Goal: Use online tool/utility: Utilize a website feature to perform a specific function

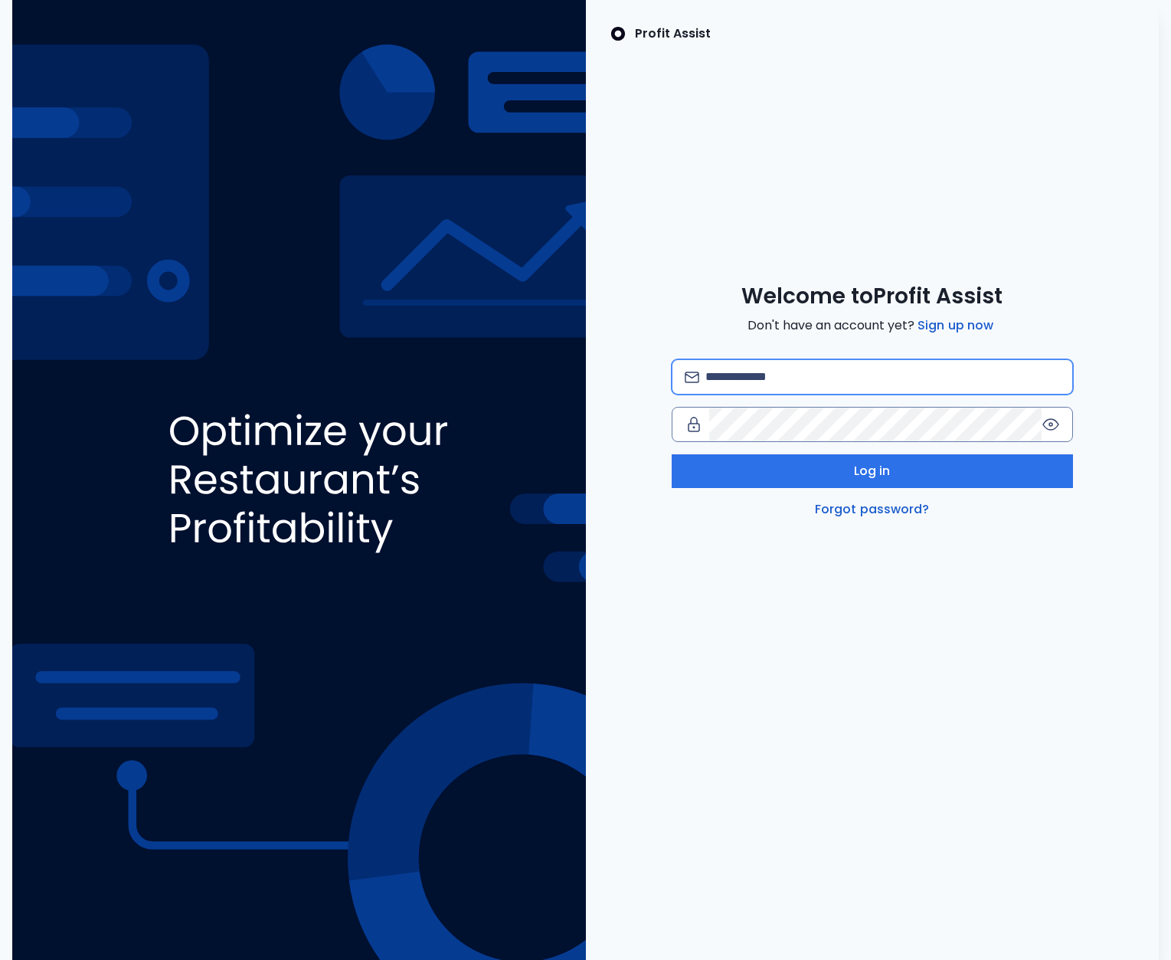
click at [775, 387] on input "email" at bounding box center [882, 377] width 355 height 34
type input "**********"
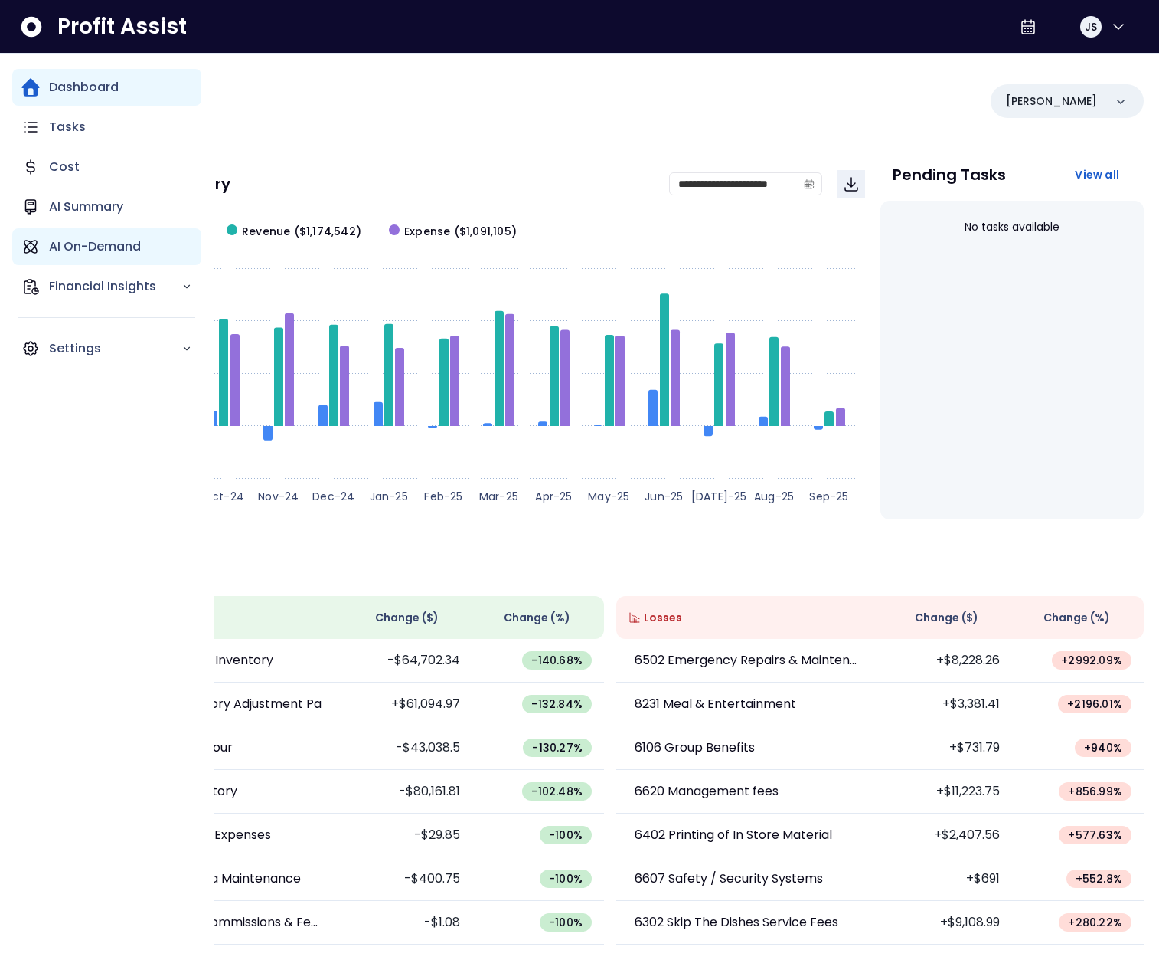
click at [83, 248] on p "AI On-Demand" at bounding box center [95, 246] width 92 height 18
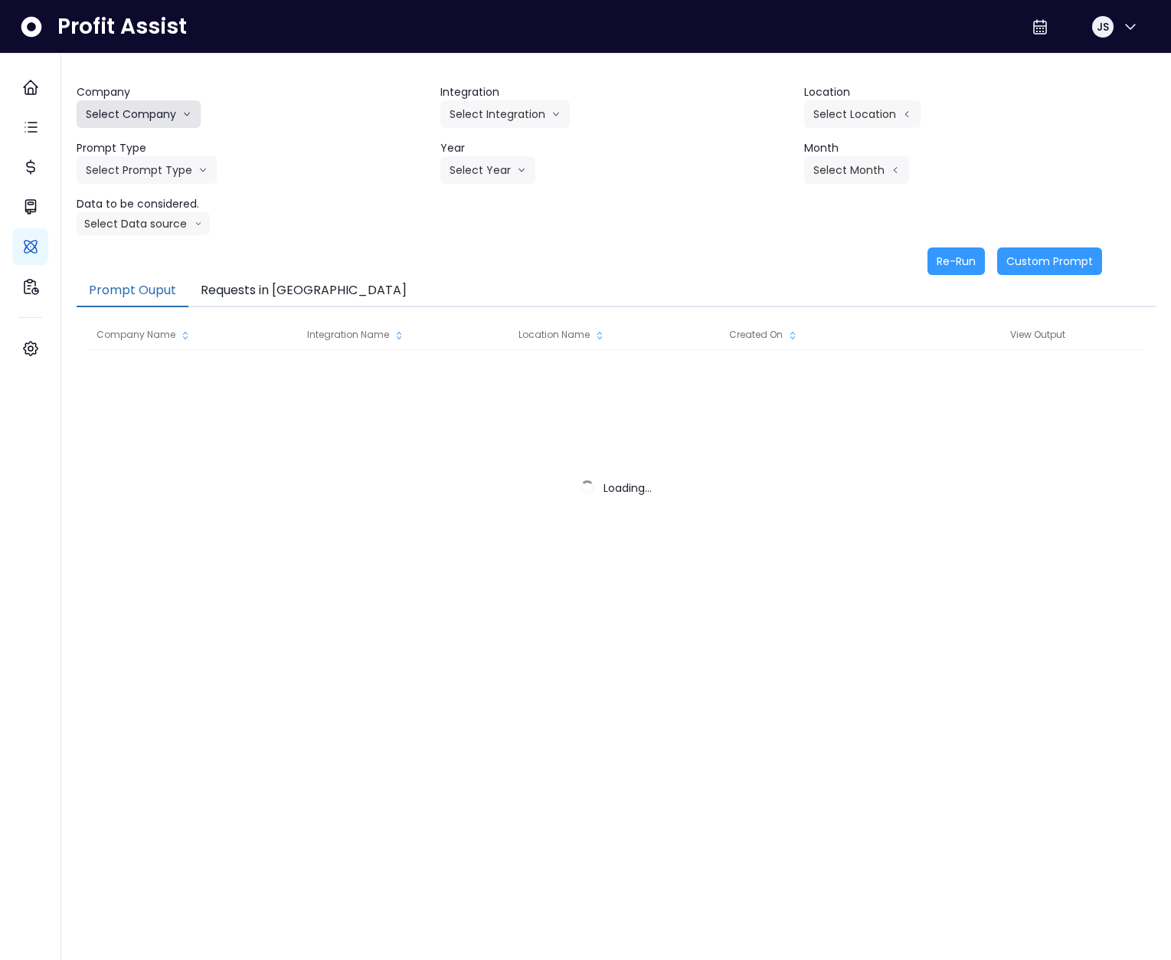
click at [166, 113] on button "Select Company" at bounding box center [139, 114] width 124 height 28
click at [154, 118] on button "Select Company" at bounding box center [139, 114] width 124 height 28
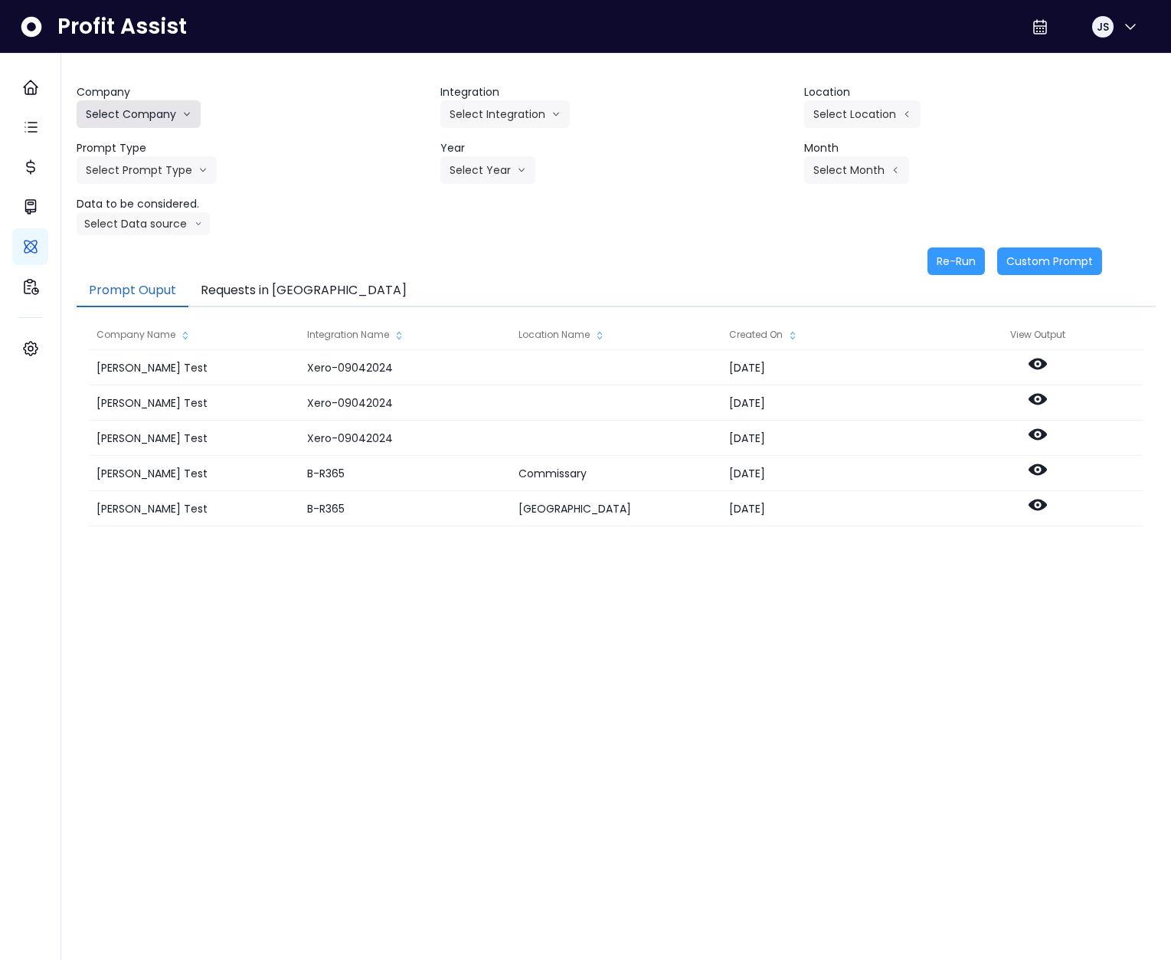
click at [185, 119] on icon "arrow down line" at bounding box center [186, 113] width 9 height 15
click at [132, 209] on li "SpotOn Demo" at bounding box center [141, 202] width 129 height 28
click at [511, 118] on button "Select Integration" at bounding box center [504, 114] width 129 height 28
click at [495, 148] on span "College" at bounding box center [495, 146] width 91 height 15
click at [852, 118] on button "Select Location" at bounding box center [862, 114] width 116 height 28
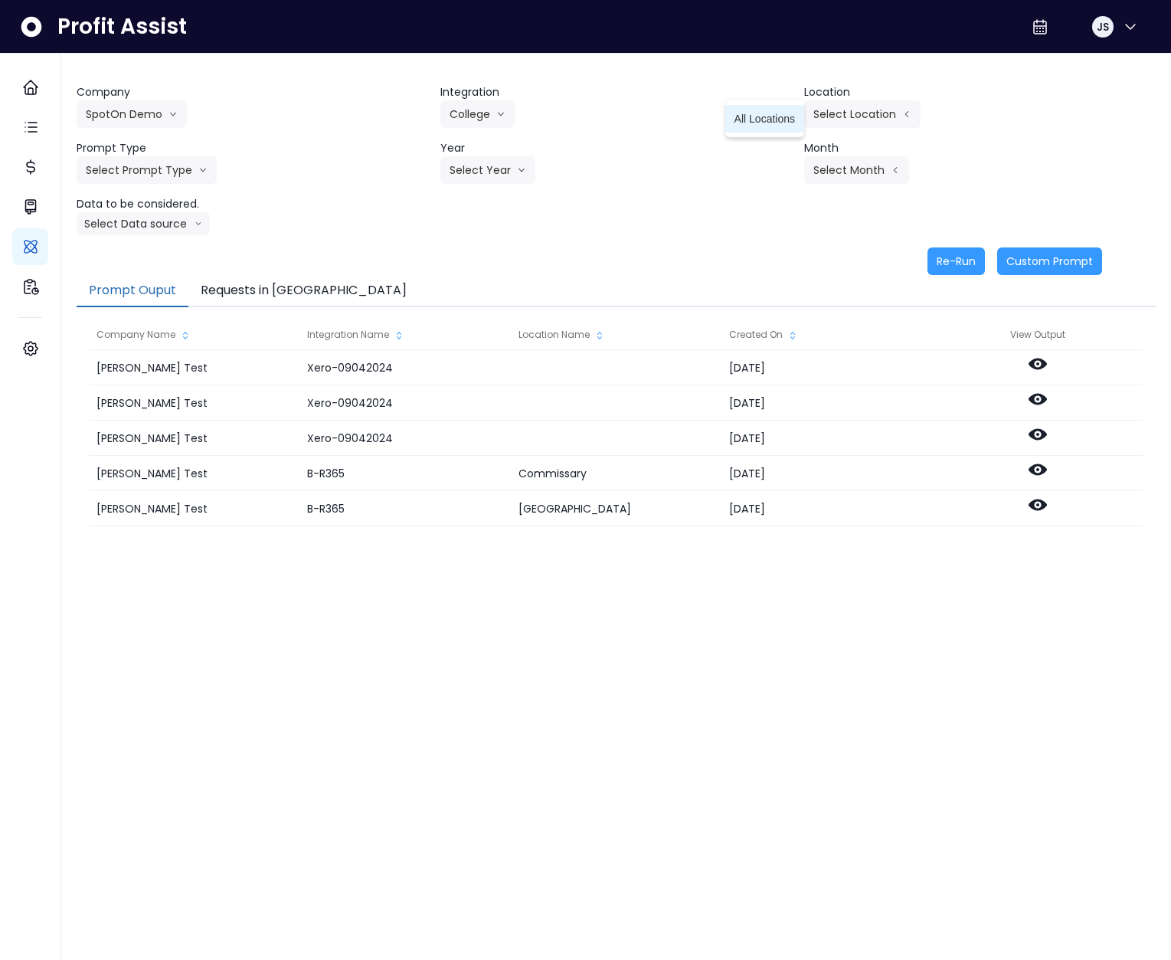
click at [752, 127] on li "All Locations" at bounding box center [764, 119] width 79 height 28
click at [165, 183] on button "Select Prompt Type" at bounding box center [147, 170] width 140 height 28
click at [144, 226] on span "Error Task" at bounding box center [129, 229] width 87 height 15
click at [531, 167] on button "Select Year" at bounding box center [487, 170] width 95 height 28
click at [461, 250] on span "2025" at bounding box center [462, 257] width 24 height 15
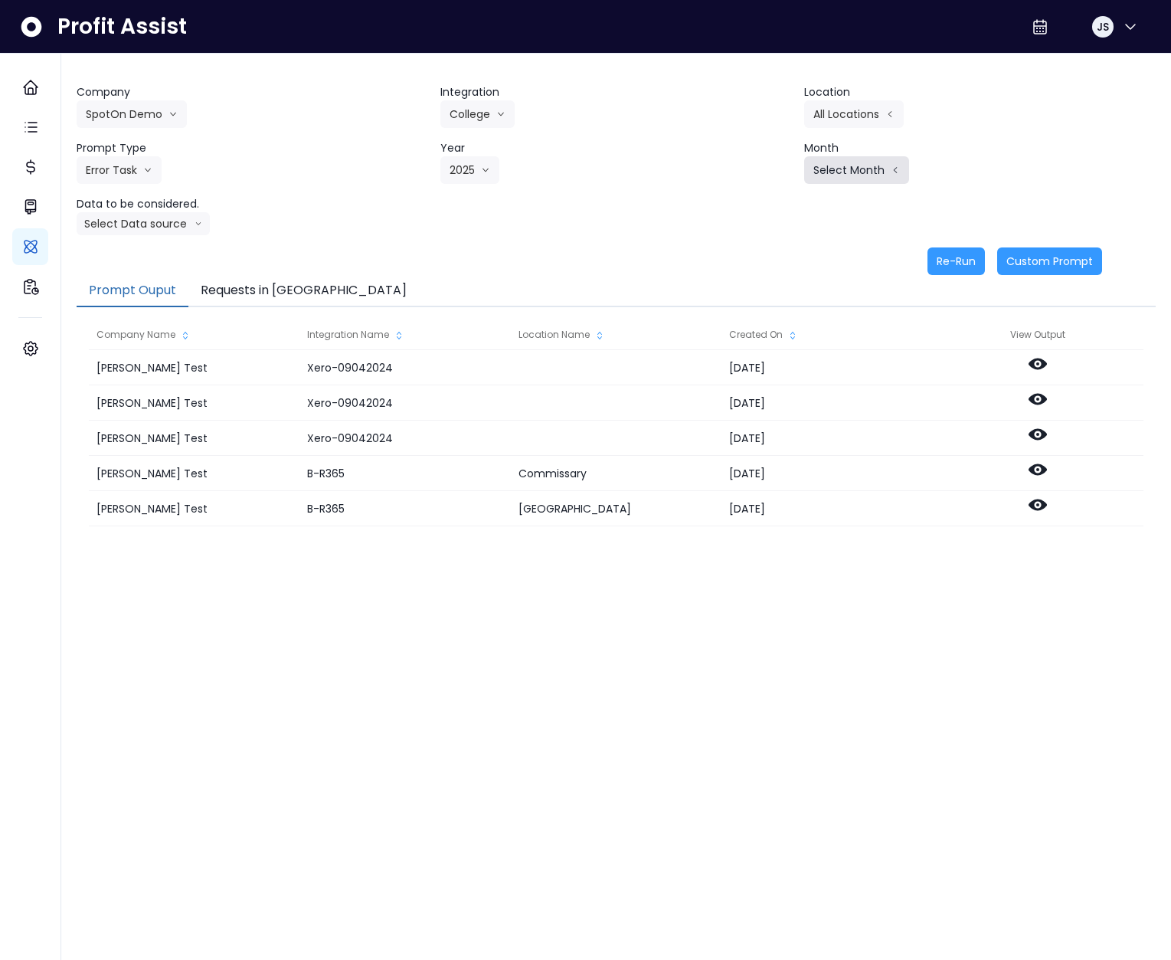
click at [865, 175] on button "Select Month" at bounding box center [856, 170] width 105 height 28
click at [776, 319] on span "June" at bounding box center [780, 312] width 30 height 15
click at [166, 224] on button "Select Data source" at bounding box center [143, 223] width 133 height 23
click at [149, 272] on li "Location Analysis" at bounding box center [137, 281] width 120 height 28
click at [960, 264] on button "Re-Run" at bounding box center [955, 261] width 57 height 28
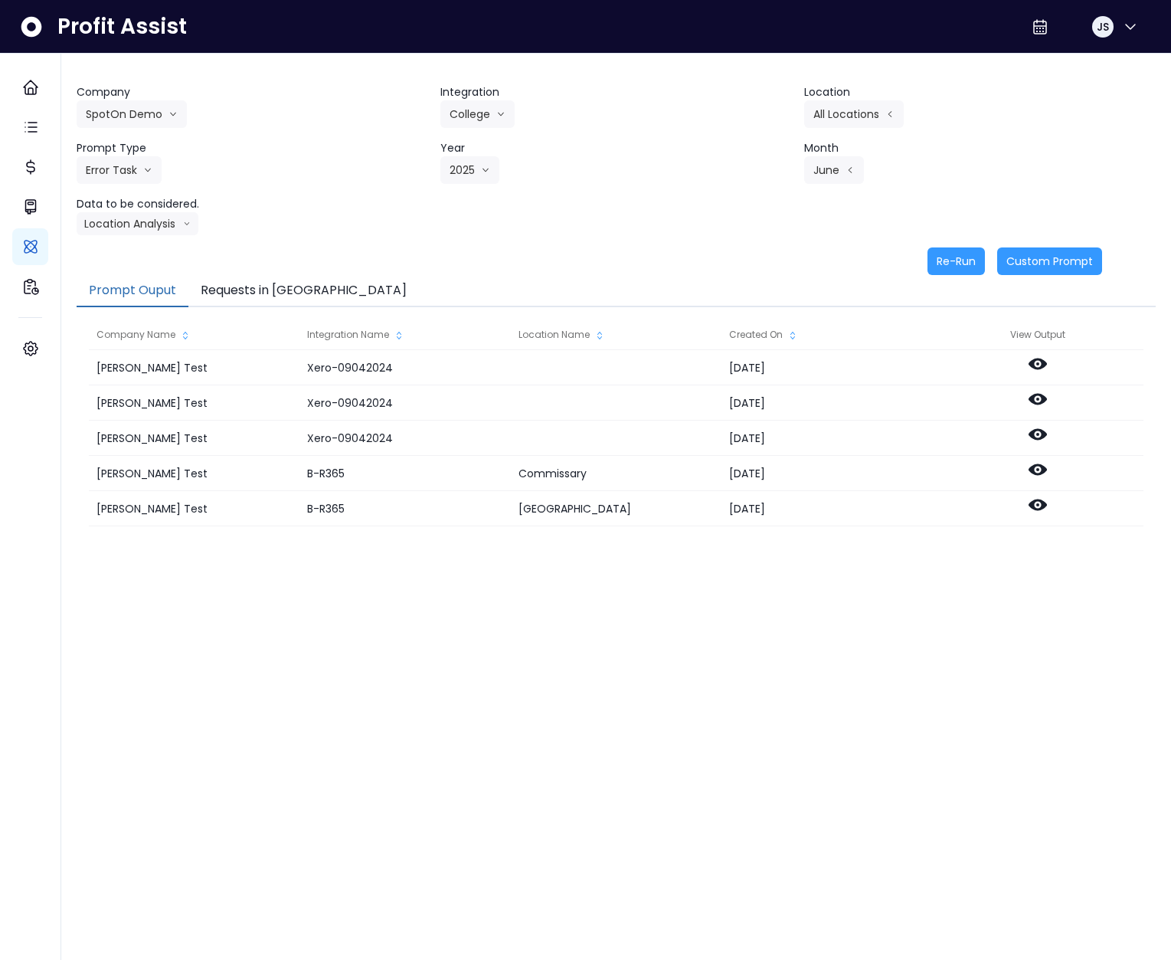
click at [271, 279] on button "Requests in [GEOGRAPHIC_DATA]" at bounding box center [303, 291] width 230 height 32
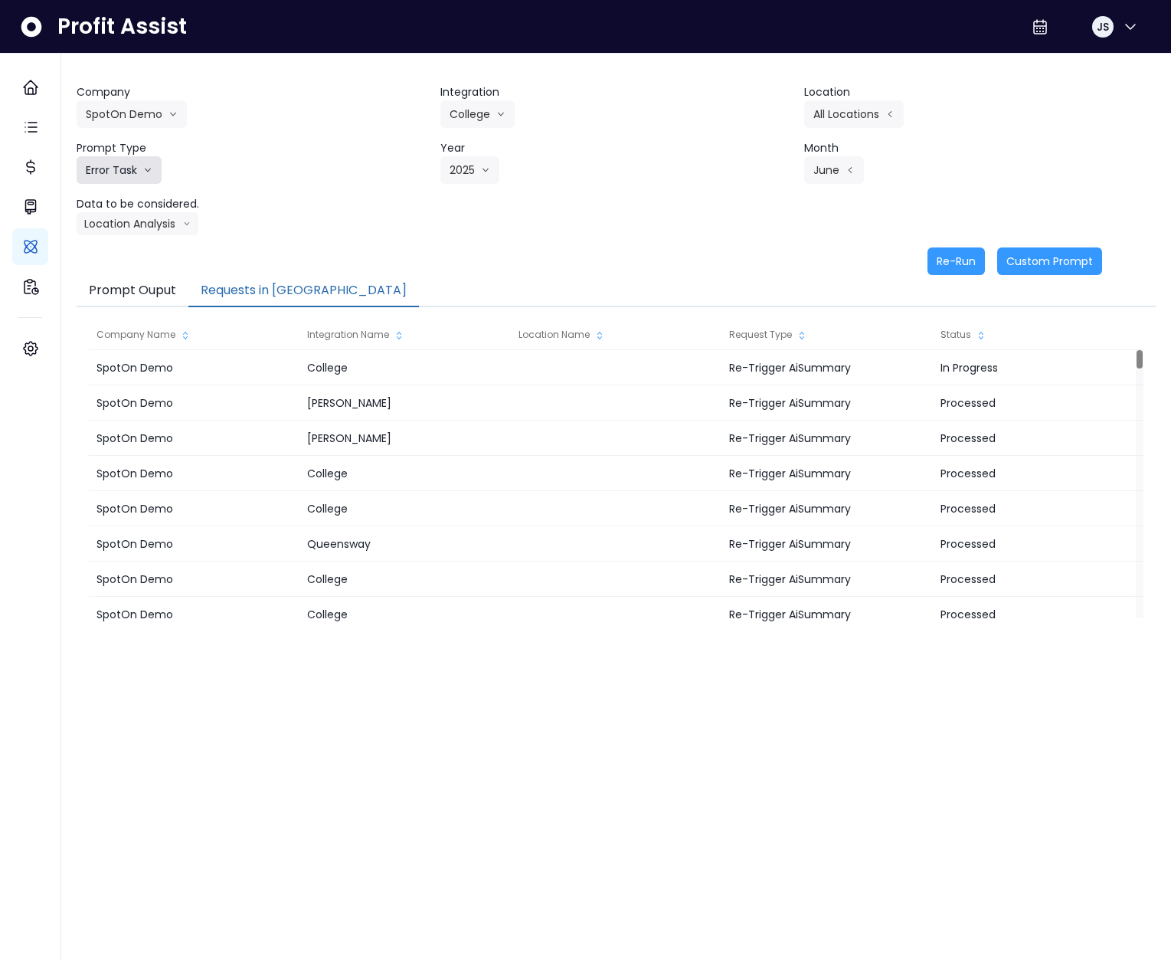
click at [121, 179] on button "Error Task" at bounding box center [119, 170] width 85 height 28
click at [125, 205] on span "Monthly Summary" at bounding box center [129, 202] width 87 height 15
click at [969, 257] on button "Re-Run" at bounding box center [955, 261] width 57 height 28
click at [468, 110] on button "College" at bounding box center [477, 114] width 74 height 28
click at [482, 205] on span "Eglinton" at bounding box center [495, 201] width 91 height 15
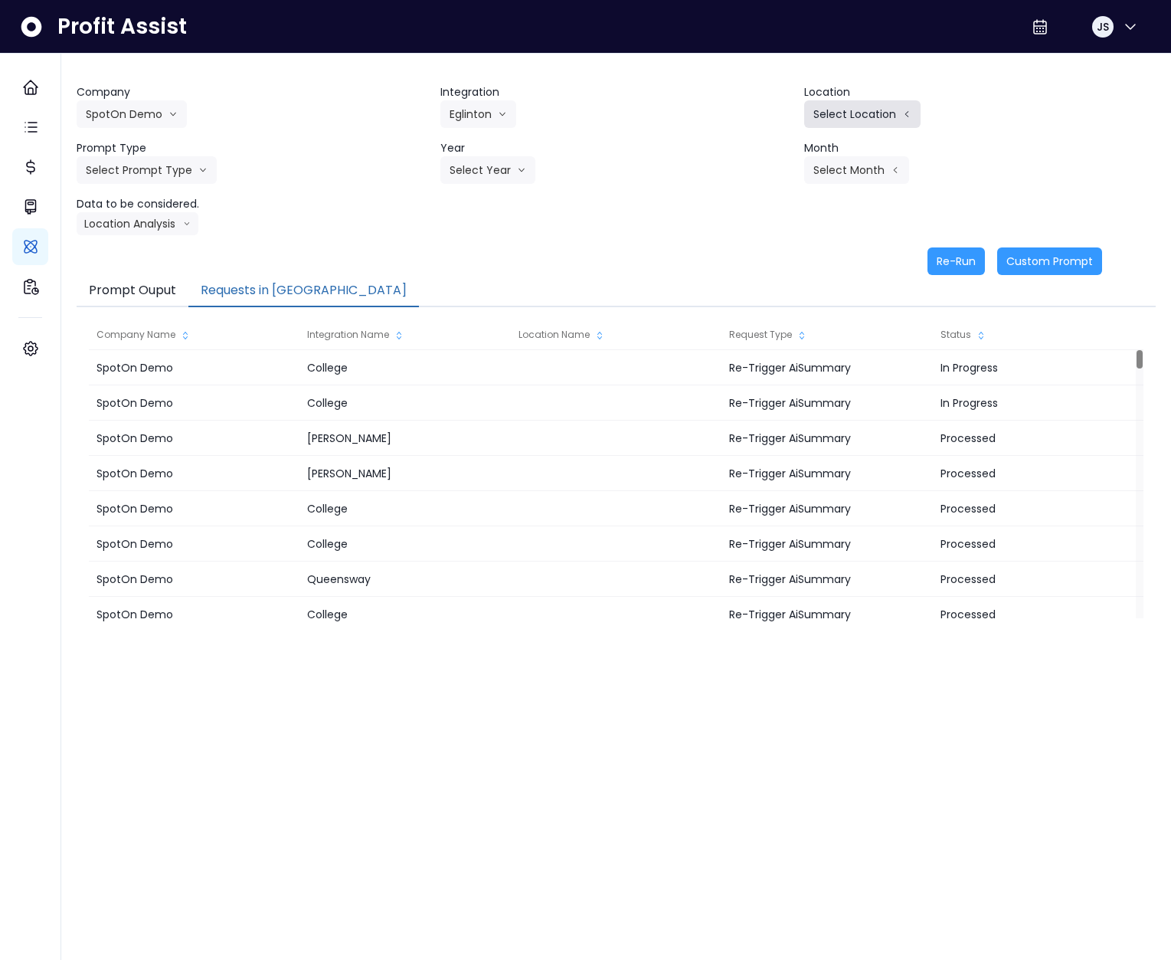
click at [897, 122] on button "Select Location" at bounding box center [862, 114] width 116 height 28
click at [744, 124] on span "All Locations" at bounding box center [764, 118] width 60 height 15
click at [92, 172] on button "Select Prompt Type" at bounding box center [147, 170] width 140 height 28
click at [126, 198] on span "Monthly Summary" at bounding box center [129, 202] width 87 height 15
click at [145, 175] on button "Monthly Summary" at bounding box center [143, 170] width 132 height 28
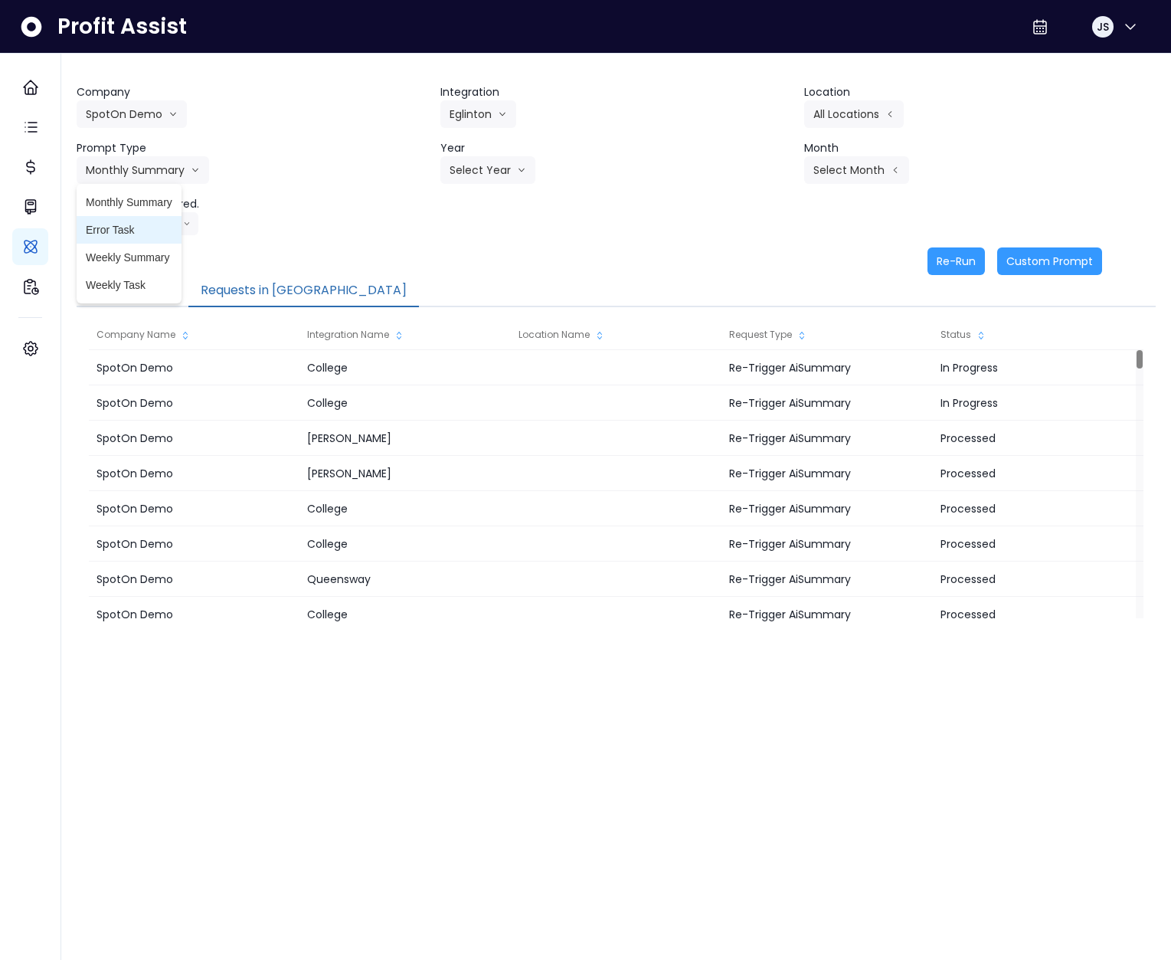
click at [142, 225] on span "Error Task" at bounding box center [129, 229] width 87 height 15
click at [466, 176] on button "Select Year" at bounding box center [487, 170] width 95 height 28
click at [463, 249] on li "2025" at bounding box center [461, 258] width 42 height 28
click at [868, 162] on button "Select Month" at bounding box center [856, 170] width 105 height 28
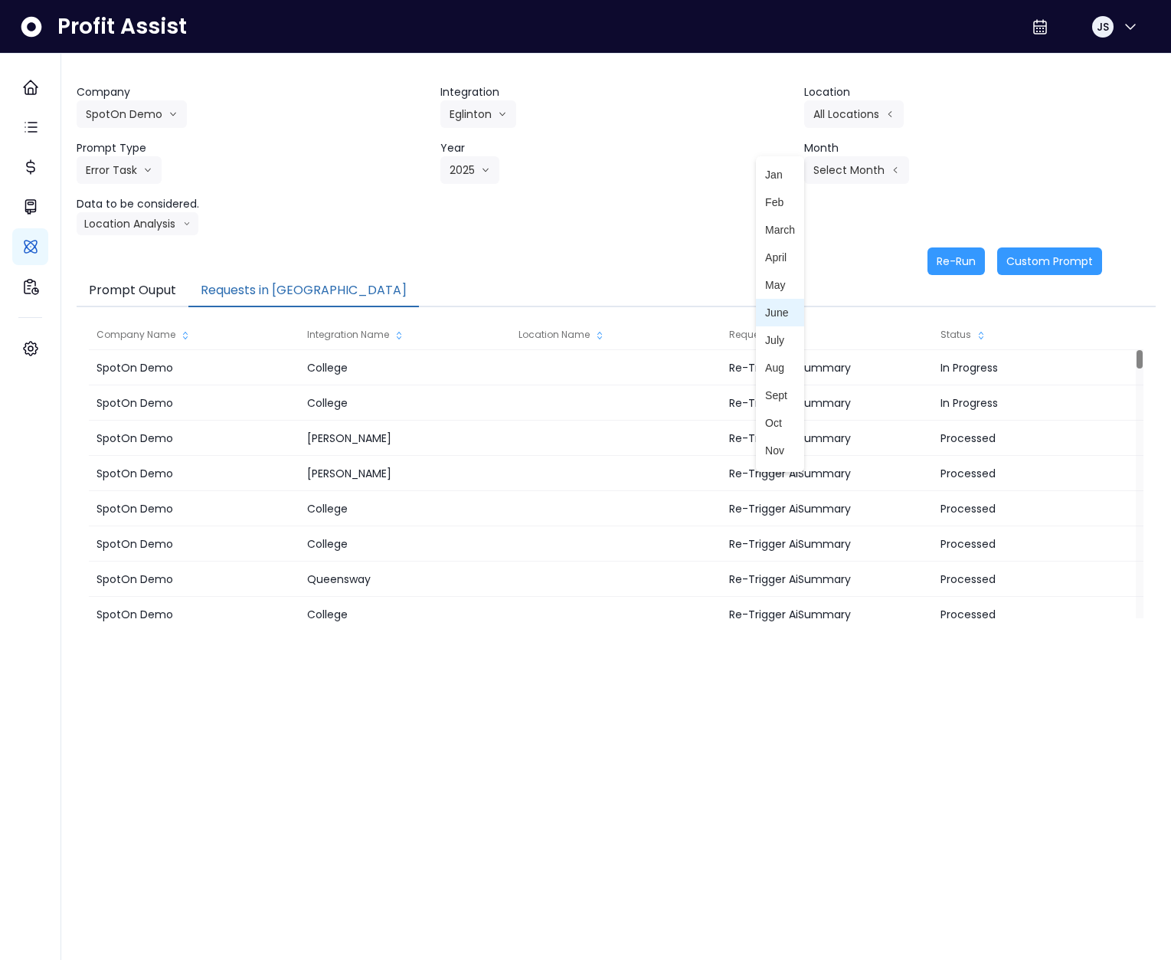
click at [765, 311] on span "June" at bounding box center [780, 312] width 30 height 15
click at [938, 260] on button "Re-Run" at bounding box center [955, 261] width 57 height 28
click at [144, 175] on icon "arrow down line" at bounding box center [147, 169] width 9 height 15
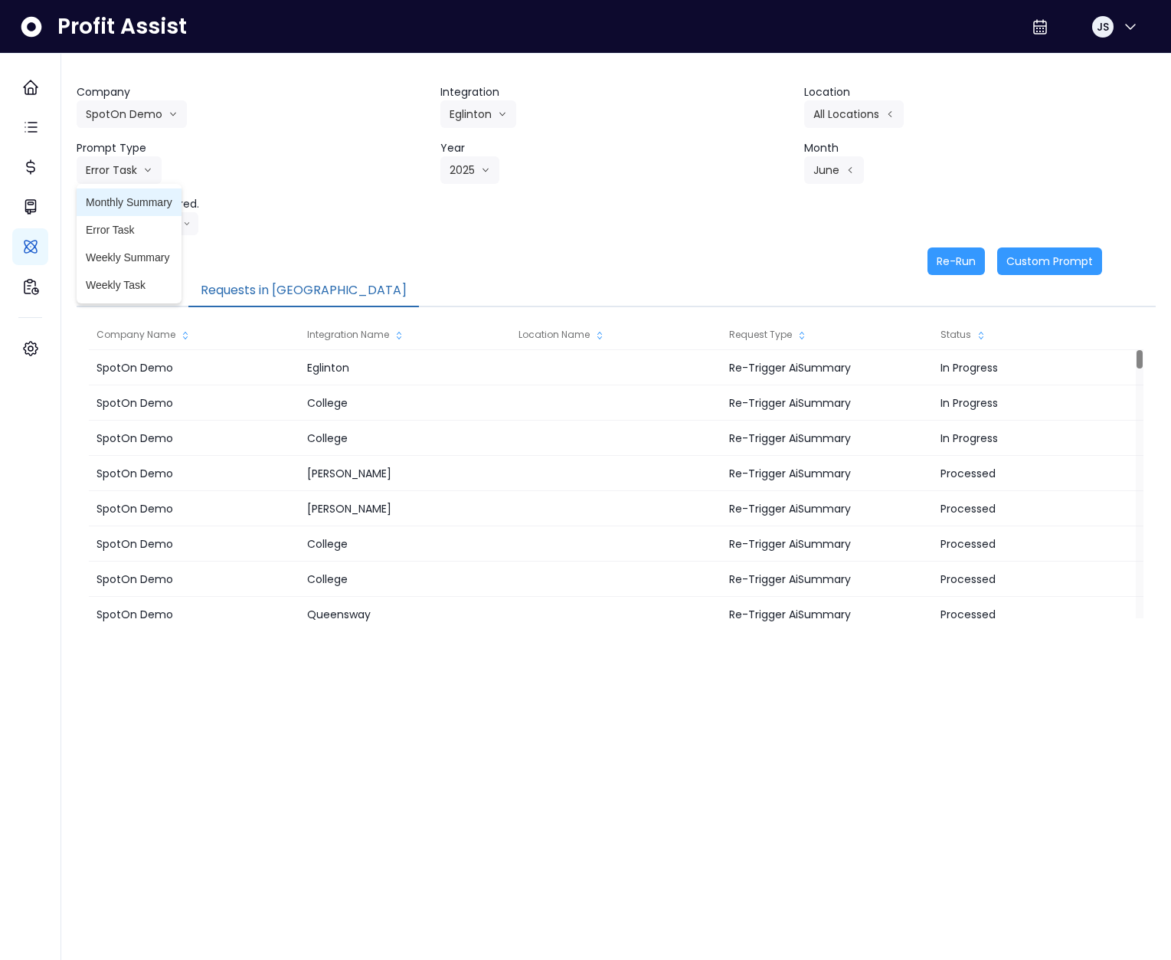
click at [142, 211] on li "Monthly Summary" at bounding box center [129, 202] width 105 height 28
click at [968, 269] on button "Re-Run" at bounding box center [955, 261] width 57 height 28
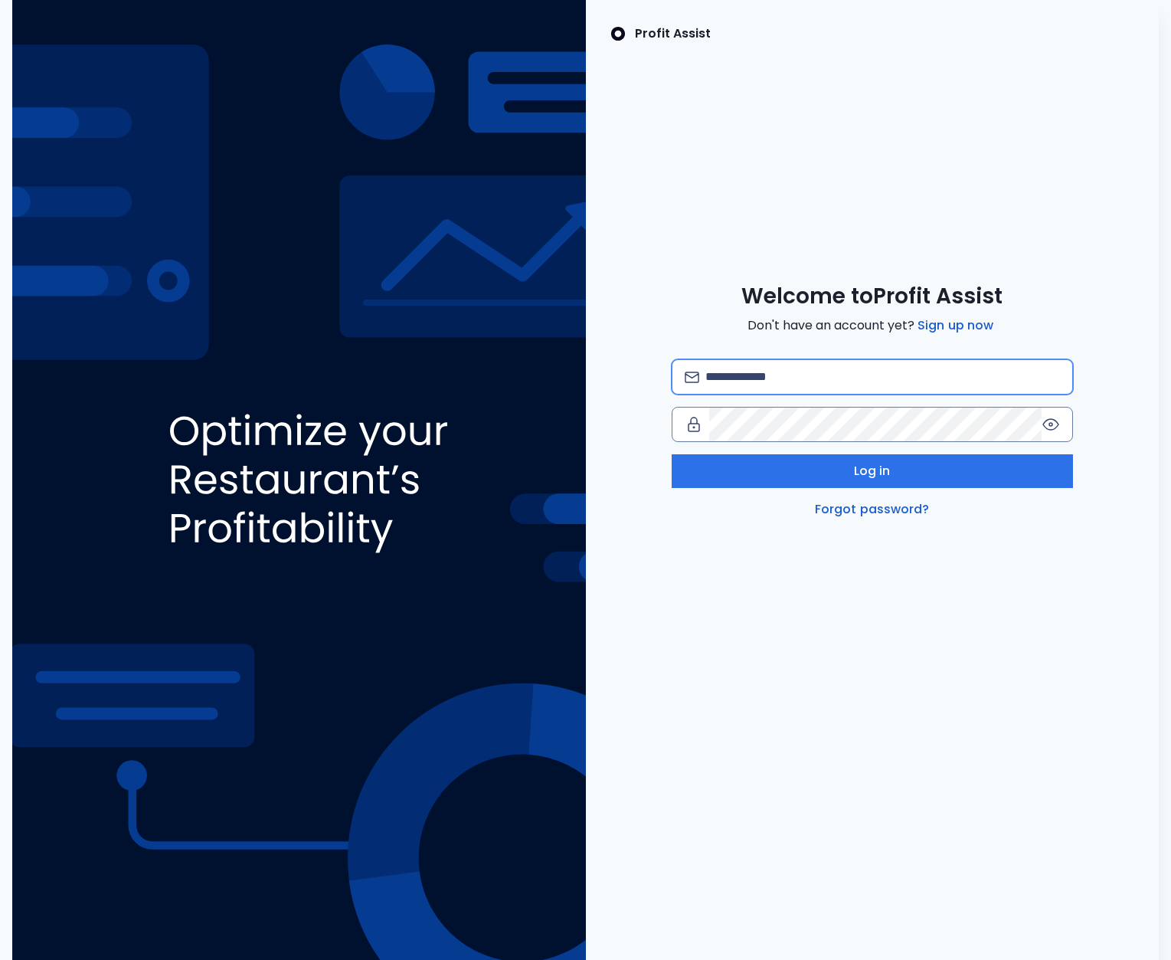
click at [763, 393] on input "email" at bounding box center [882, 377] width 355 height 34
type input "**********"
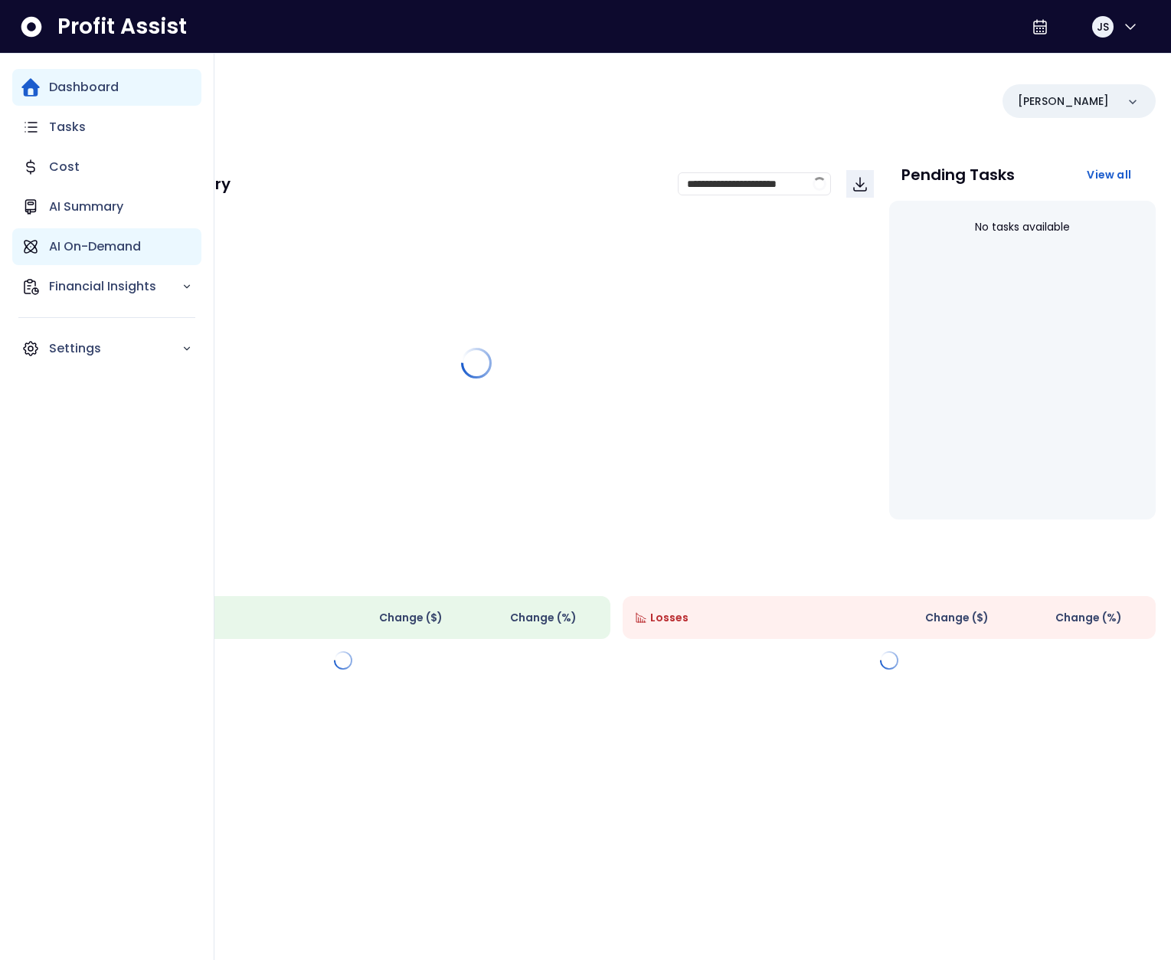
click at [61, 253] on p "AI On-Demand" at bounding box center [95, 246] width 92 height 18
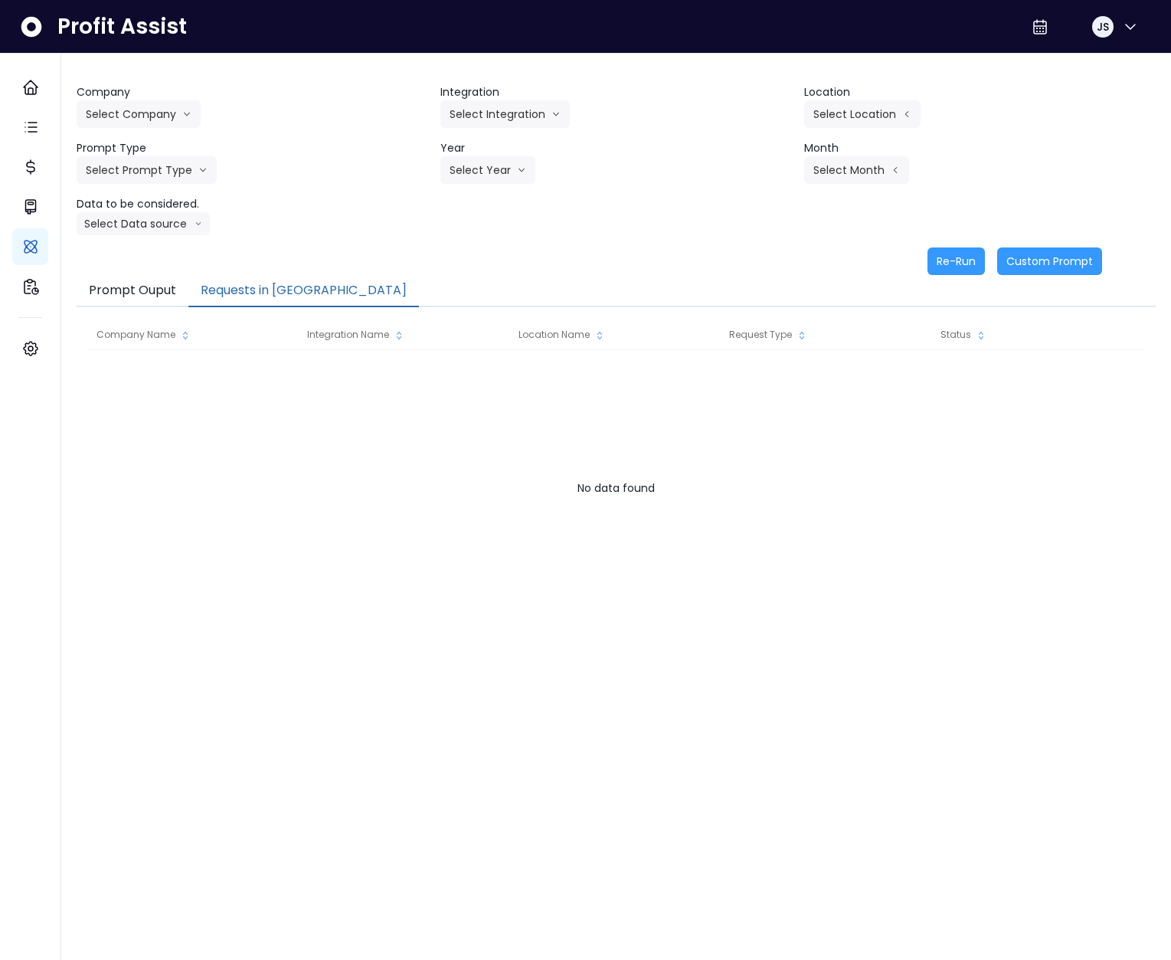
click at [256, 292] on button "Requests in [GEOGRAPHIC_DATA]" at bounding box center [303, 291] width 230 height 32
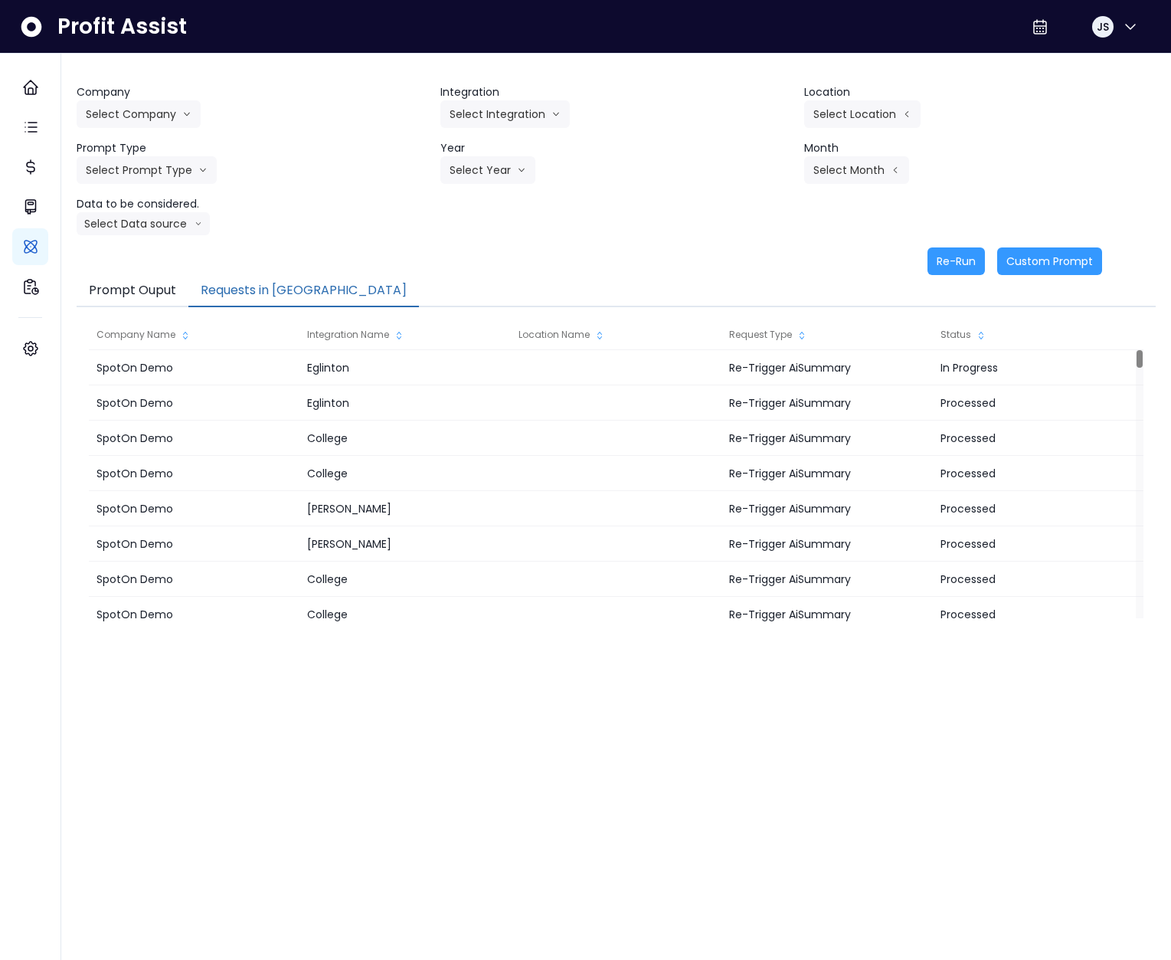
click at [249, 286] on button "Requests in [GEOGRAPHIC_DATA]" at bounding box center [303, 291] width 230 height 32
click at [165, 112] on button "Select Company" at bounding box center [139, 114] width 124 height 28
click at [140, 208] on span "SpotOn Demo" at bounding box center [141, 201] width 110 height 15
click at [497, 109] on button "Select Integration" at bounding box center [504, 114] width 129 height 28
click at [485, 179] on span "[PERSON_NAME]" at bounding box center [495, 173] width 91 height 15
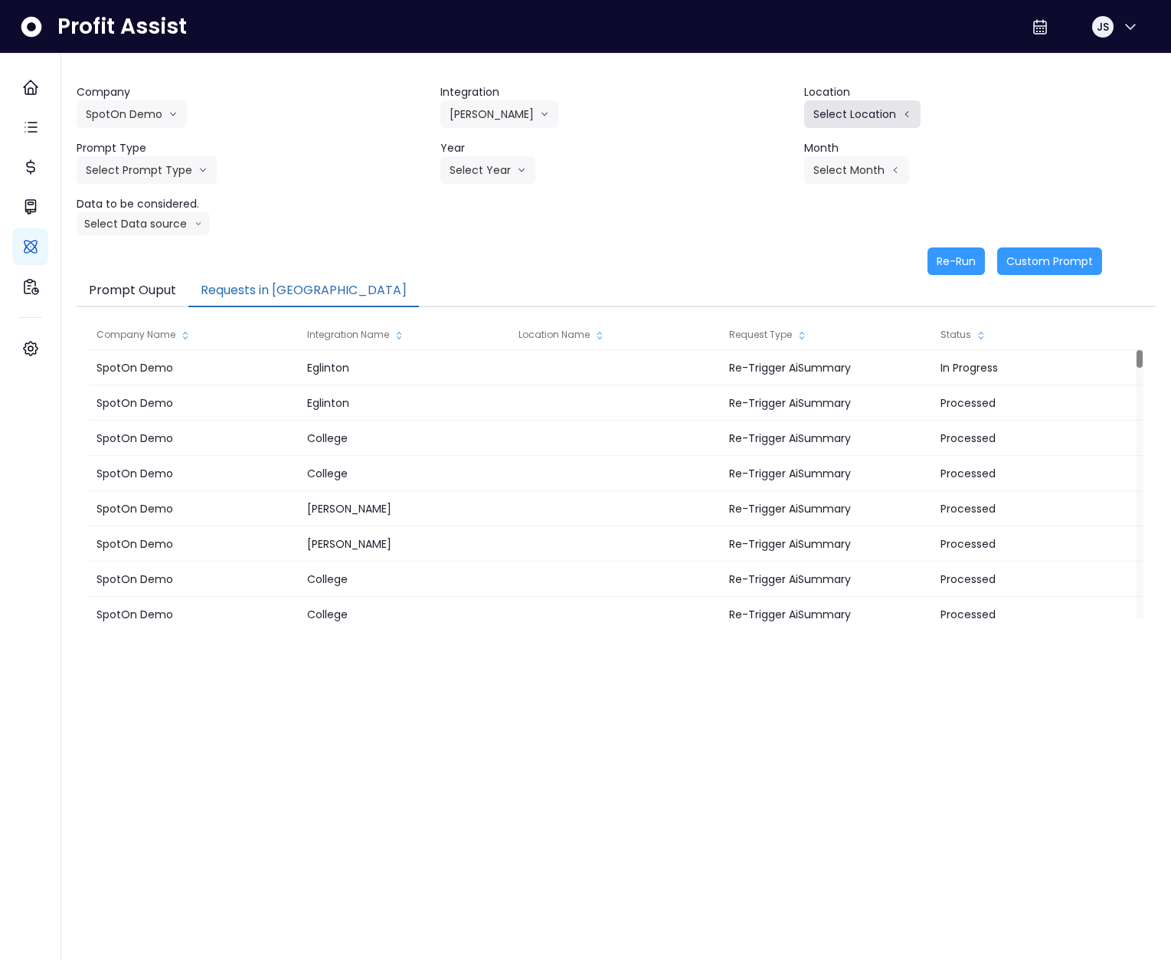
click at [812, 107] on button "Select Location" at bounding box center [862, 114] width 116 height 28
click at [760, 125] on span "All Locations" at bounding box center [764, 118] width 60 height 15
click at [125, 178] on button "Select Prompt Type" at bounding box center [147, 170] width 140 height 28
click at [135, 230] on span "Error Task" at bounding box center [129, 229] width 87 height 15
click at [464, 166] on button "Select Year" at bounding box center [487, 170] width 95 height 28
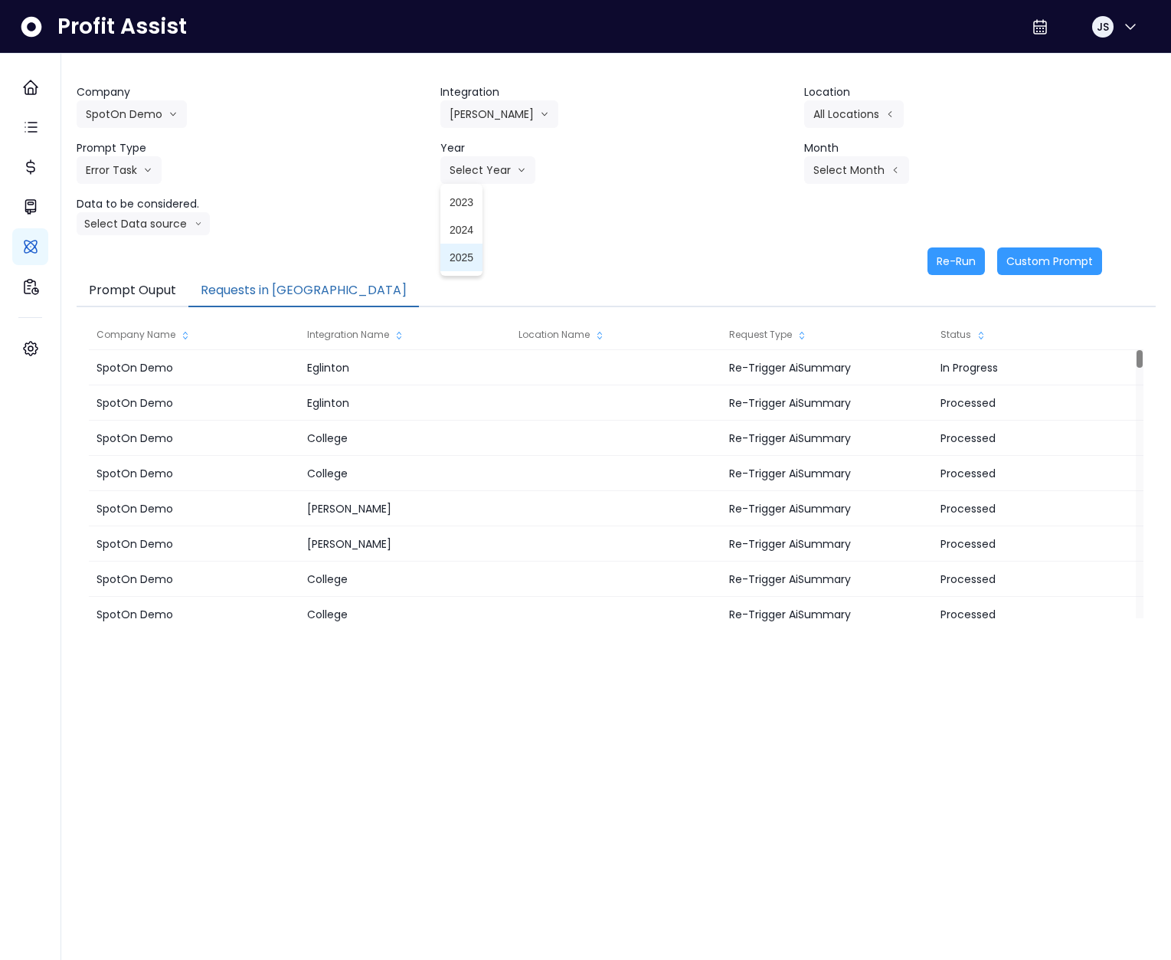
click at [468, 250] on span "2025" at bounding box center [462, 257] width 24 height 15
click at [830, 168] on button "Select Month" at bounding box center [856, 170] width 105 height 28
click at [765, 319] on span "June" at bounding box center [780, 312] width 30 height 15
click at [946, 260] on button "Re-Run" at bounding box center [955, 261] width 57 height 28
